Goal: Information Seeking & Learning: Learn about a topic

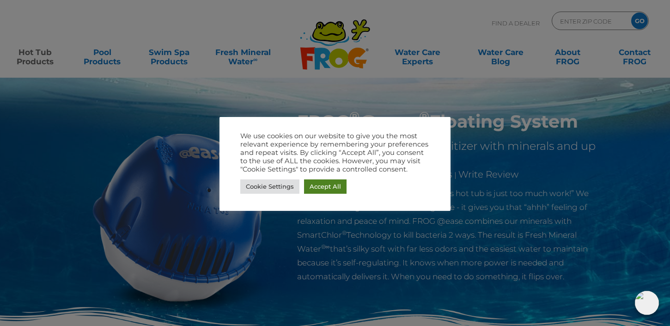
click at [322, 185] on link "Accept All" at bounding box center [325, 186] width 42 height 14
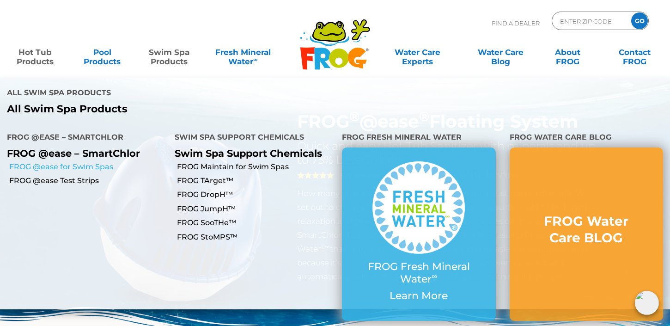
click at [104, 162] on link "FROG @ease for Swim Spas" at bounding box center [88, 167] width 158 height 10
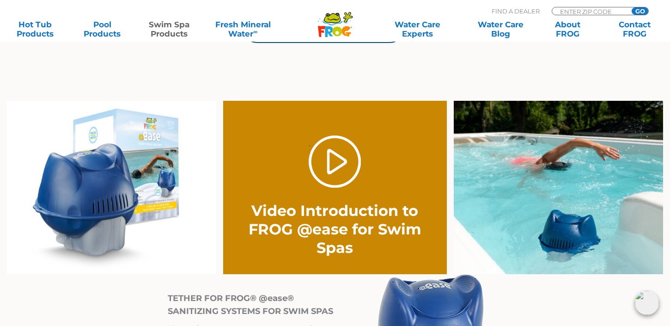
scroll to position [657, 0]
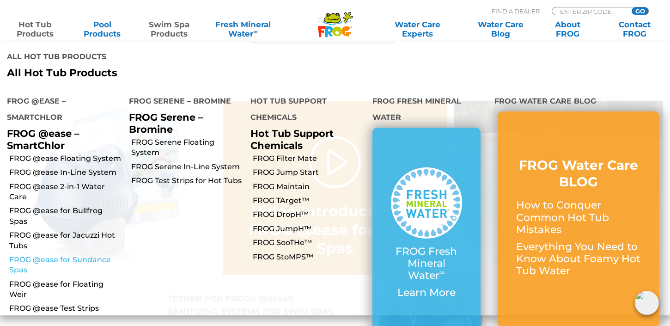
click at [57, 254] on link "FROG @ease for Sundance Spas" at bounding box center [65, 264] width 113 height 21
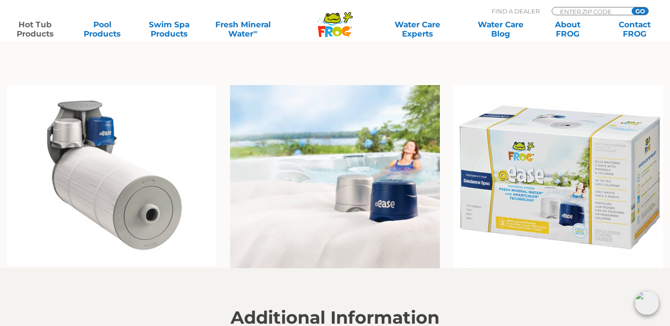
scroll to position [679, 0]
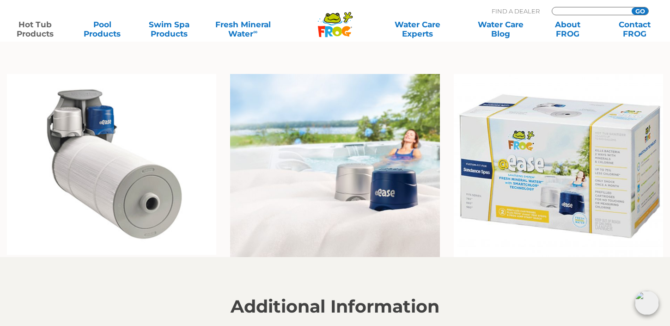
click at [589, 7] on input "Zip Code Form" at bounding box center [590, 11] width 62 height 8
type input "12758"
click at [631, 7] on input "GO" at bounding box center [639, 10] width 17 height 7
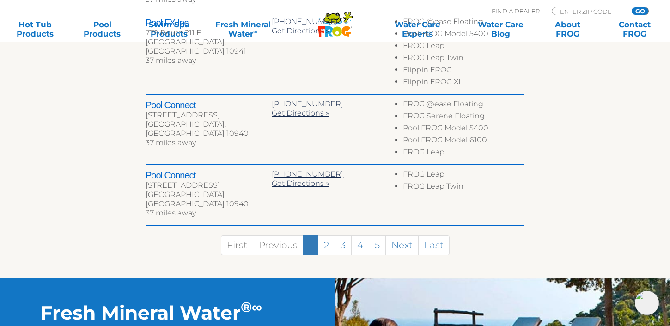
scroll to position [616, 0]
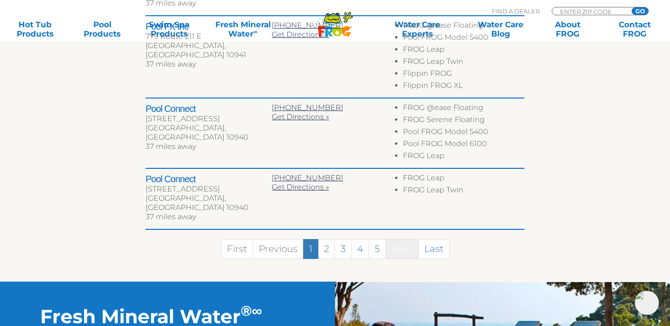
click at [401, 239] on link "Next" at bounding box center [401, 249] width 33 height 20
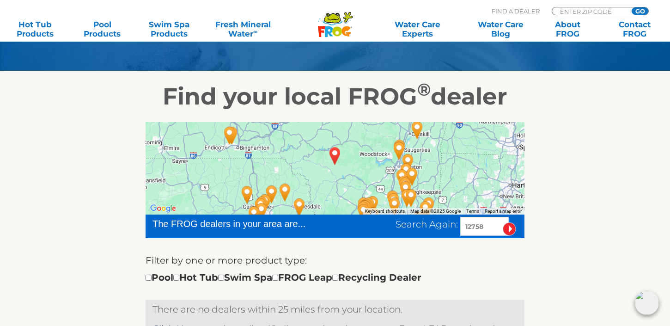
scroll to position [78, 0]
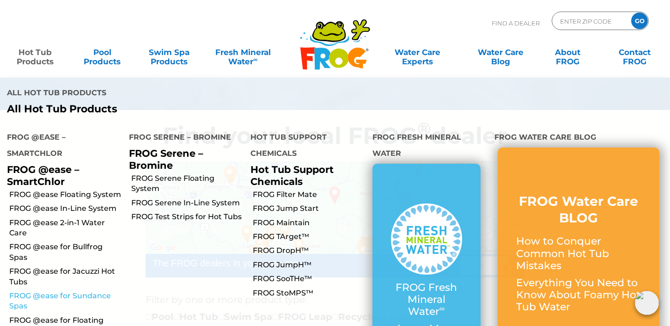
click at [58, 290] on link "FROG @ease for Sundance Spas" at bounding box center [65, 300] width 113 height 21
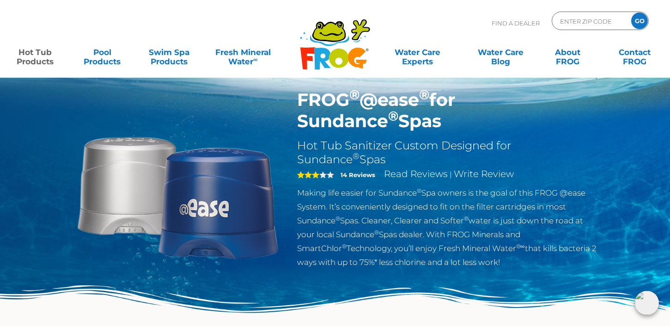
scroll to position [22, 0]
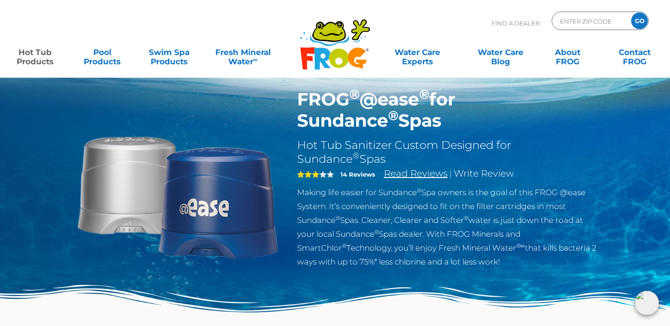
click at [410, 173] on link "Read Reviews" at bounding box center [416, 173] width 64 height 11
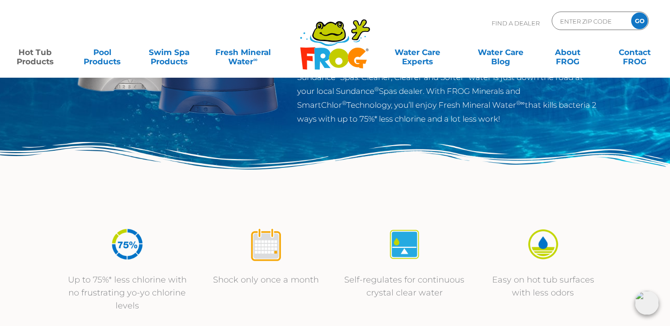
scroll to position [0, 0]
